Goal: Information Seeking & Learning: Learn about a topic

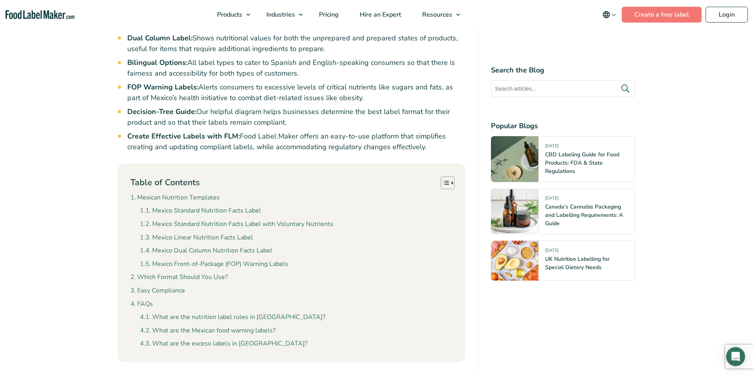
scroll to position [554, 0]
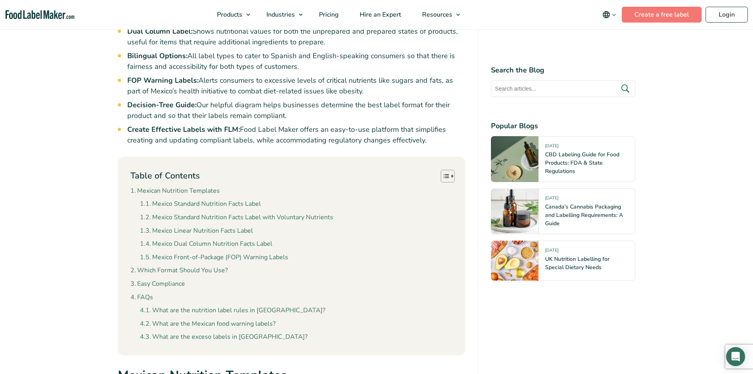
click at [220, 198] on ul "Mexico Standard Nutrition Facts Label Mexico Standard Nutrition Facts Label wit…" at bounding box center [296, 229] width 313 height 66
click at [214, 203] on link "Mexico Standard Nutrition Facts Label" at bounding box center [200, 204] width 121 height 10
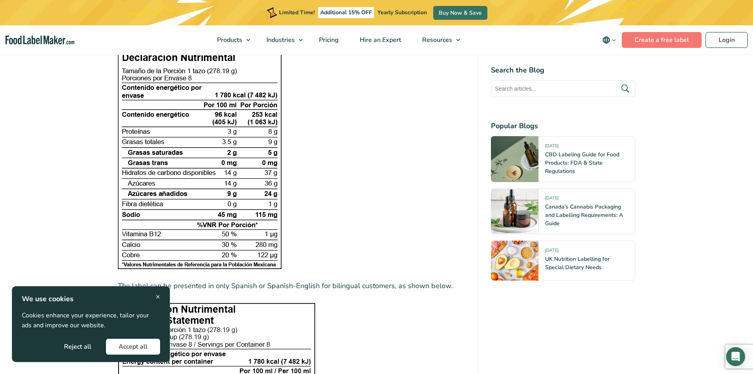
click at [375, 213] on figure at bounding box center [292, 160] width 348 height 218
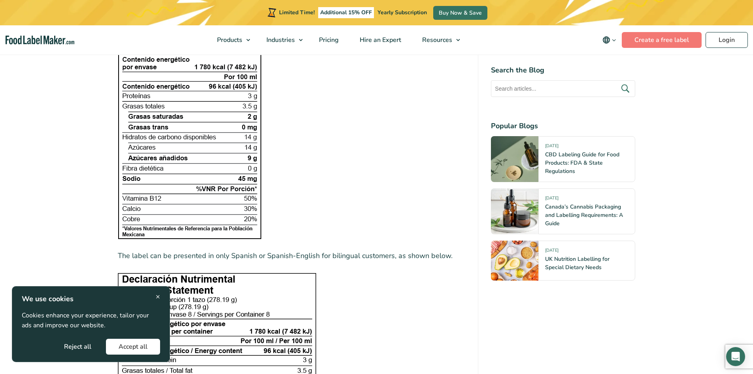
scroll to position [1695, 0]
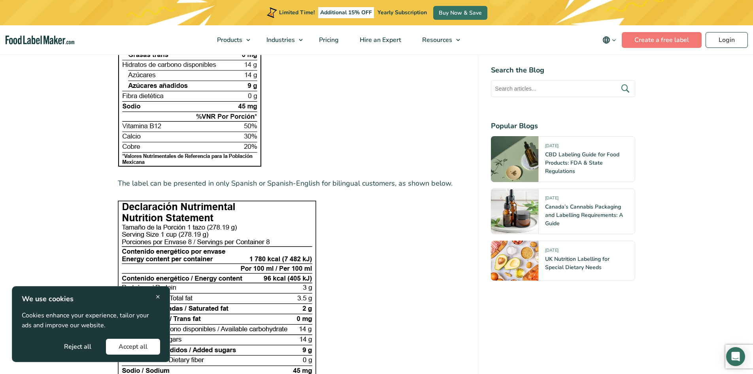
click at [165, 296] on div "× We use cookies Cookies enhance your experience, tailor your ads and improve o…" at bounding box center [91, 324] width 158 height 76
click at [160, 296] on span "×" at bounding box center [158, 296] width 4 height 11
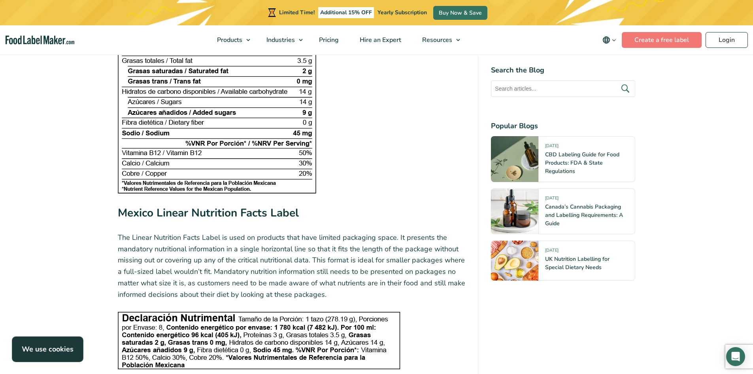
scroll to position [2051, 0]
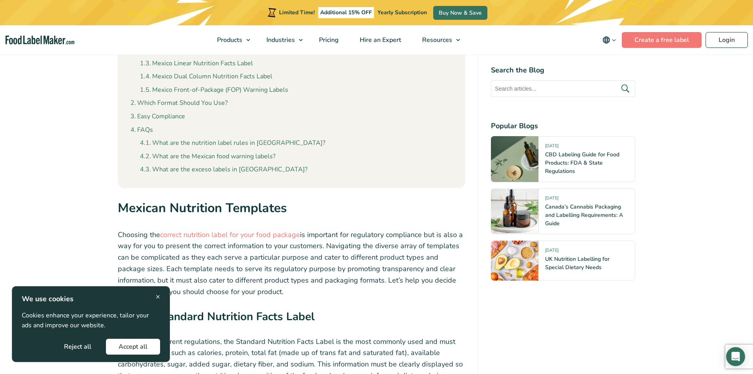
scroll to position [791, 0]
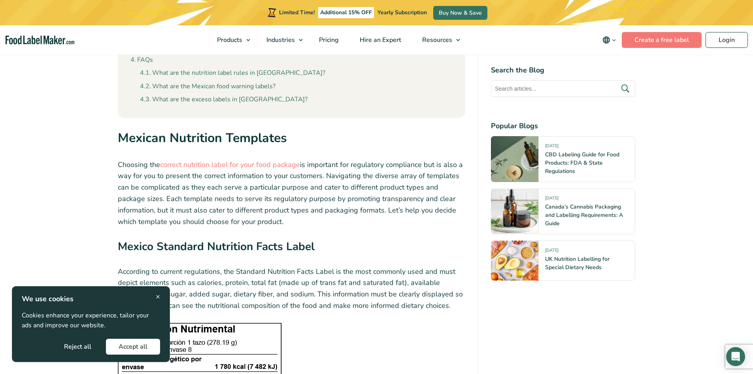
click at [159, 293] on span "×" at bounding box center [158, 296] width 4 height 11
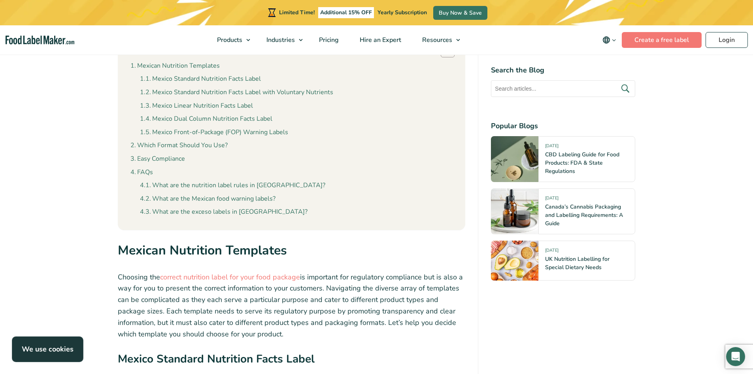
scroll to position [633, 0]
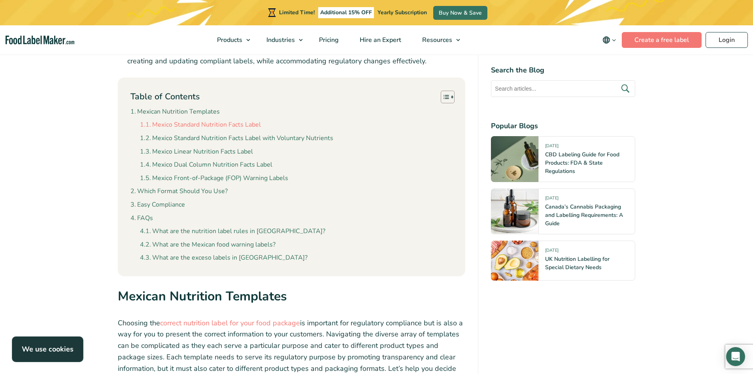
click at [239, 123] on link "Mexico Standard Nutrition Facts Label" at bounding box center [200, 125] width 121 height 10
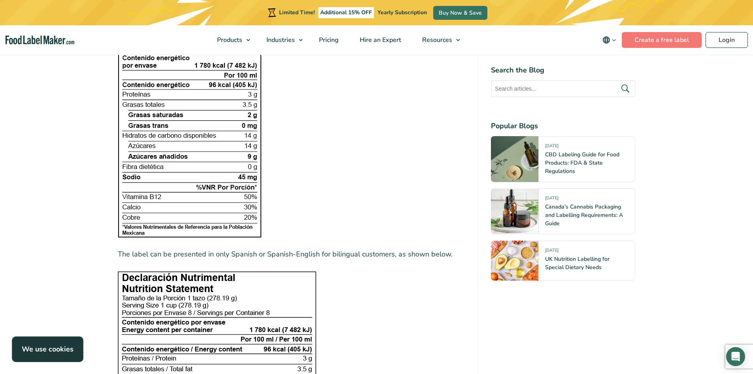
scroll to position [1577, 0]
